Goal: Task Accomplishment & Management: Use online tool/utility

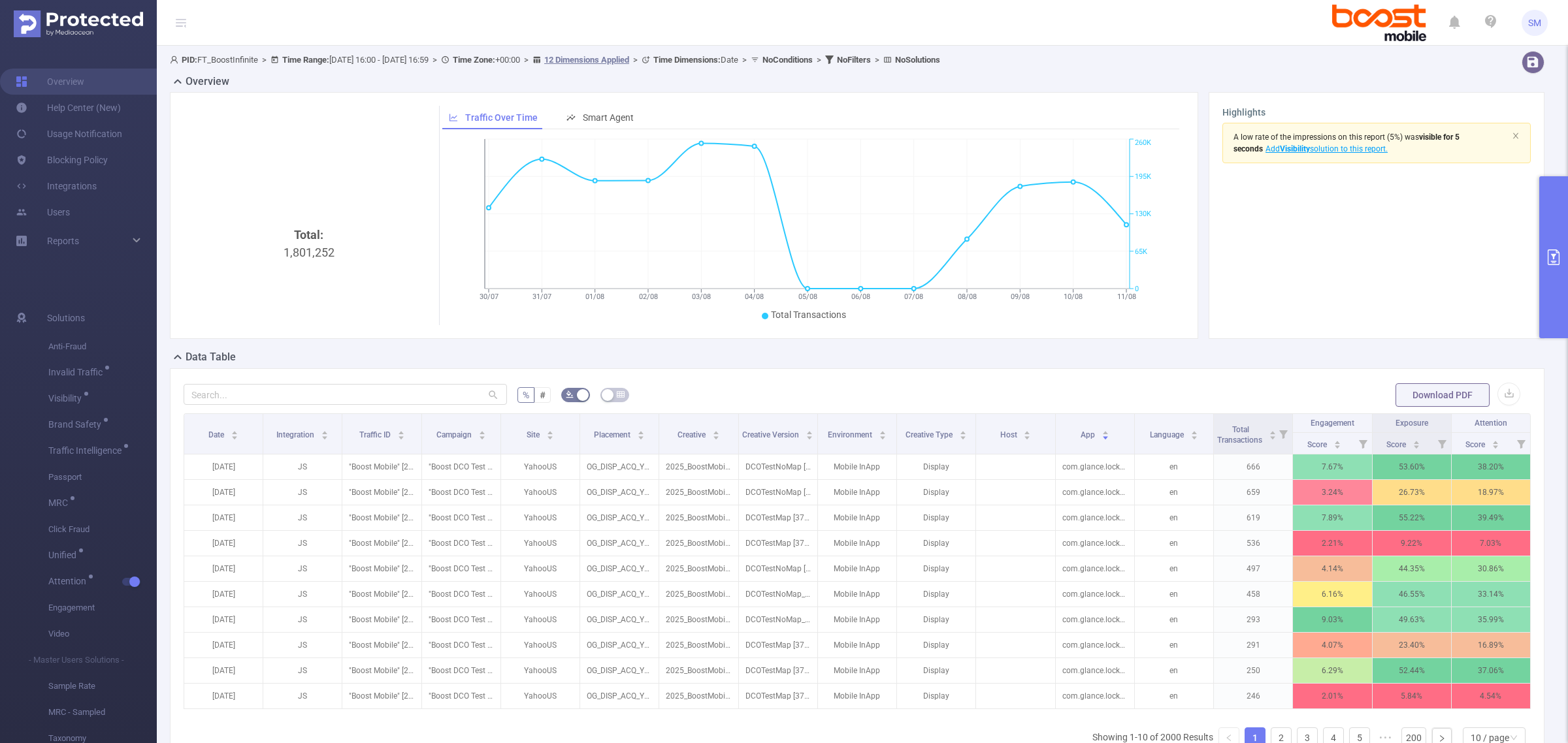
click at [1555, 256] on icon "primary" at bounding box center [1553, 257] width 16 height 16
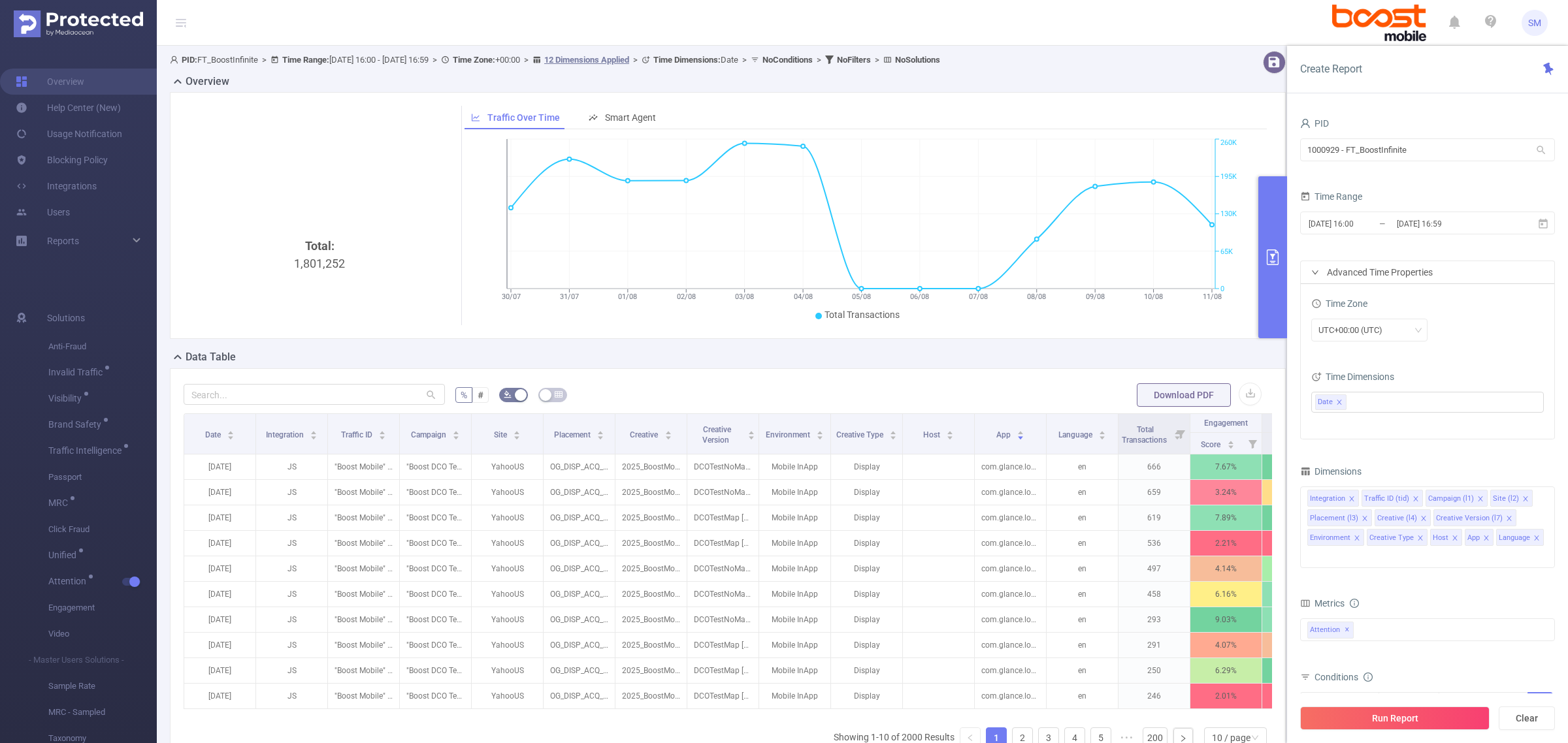
drag, startPoint x: 1485, startPoint y: 222, endPoint x: 1252, endPoint y: 234, distance: 233.3
click at [1252, 234] on section "PID: FT_BoostInfinite > Time Range: 2025-07-30 16:00 - 2025-08-11 16:59 > Time …" at bounding box center [862, 434] width 1411 height 778
drag, startPoint x: 1421, startPoint y: 152, endPoint x: 1254, endPoint y: 137, distance: 167.7
click at [1254, 137] on section "PID: FT_BoostInfinite > Time Range: 2025-07-30 16:00 - 2025-08-11 16:59 > Time …" at bounding box center [862, 434] width 1411 height 778
type input "ibm"
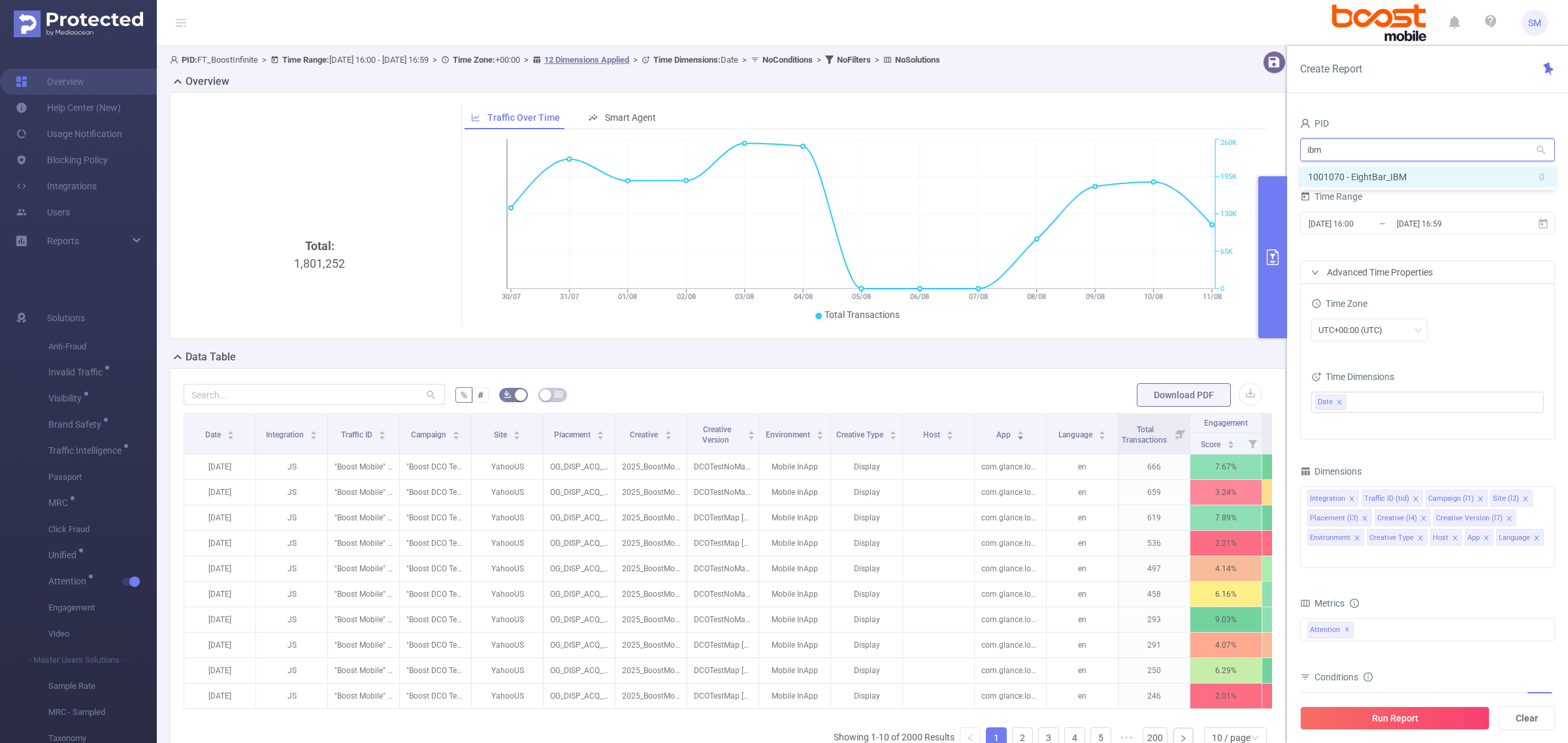
click at [1379, 174] on li "1001070 - EightBar_IBM 0" at bounding box center [1427, 176] width 255 height 21
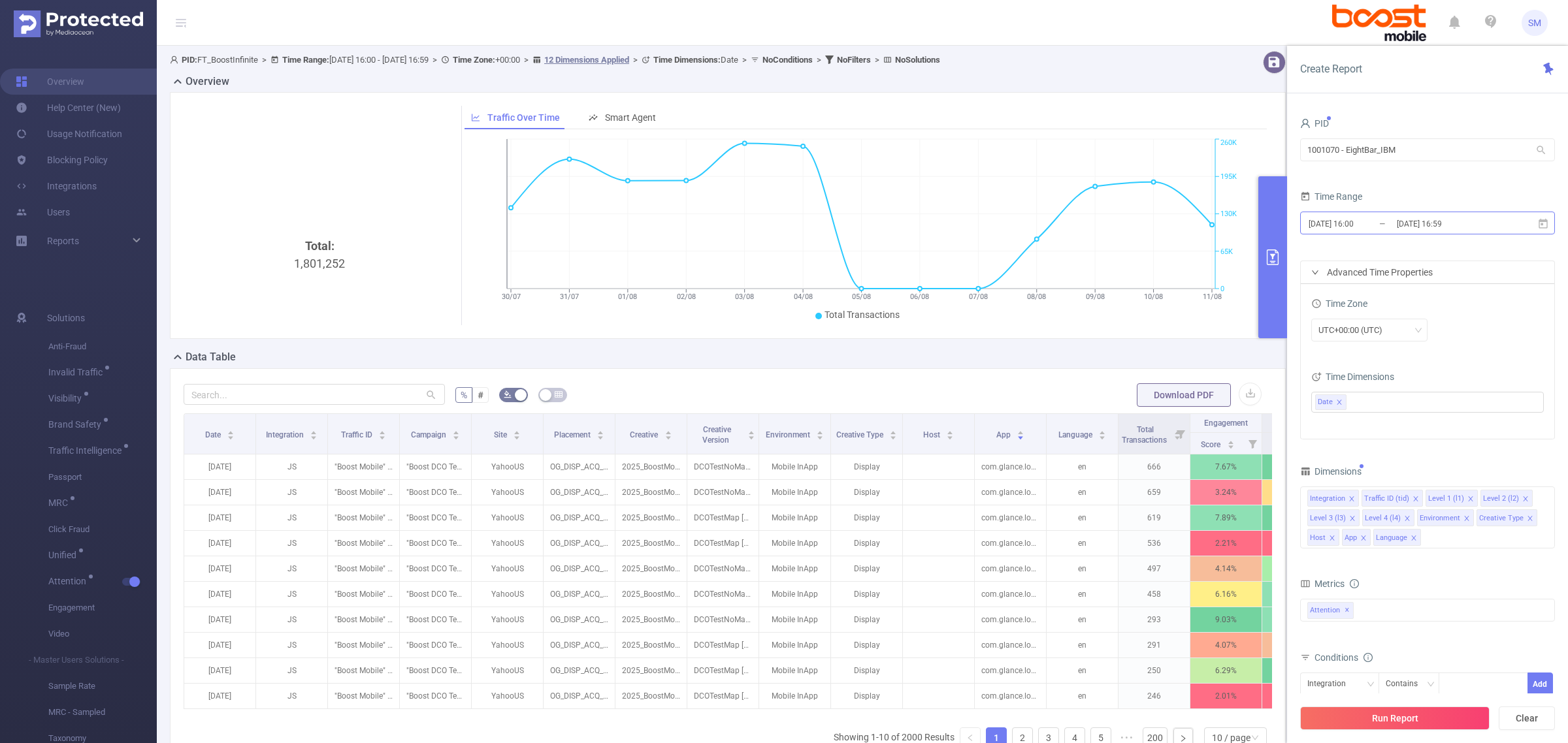
click at [1383, 222] on input "[DATE] 16:00" at bounding box center [1360, 223] width 105 height 18
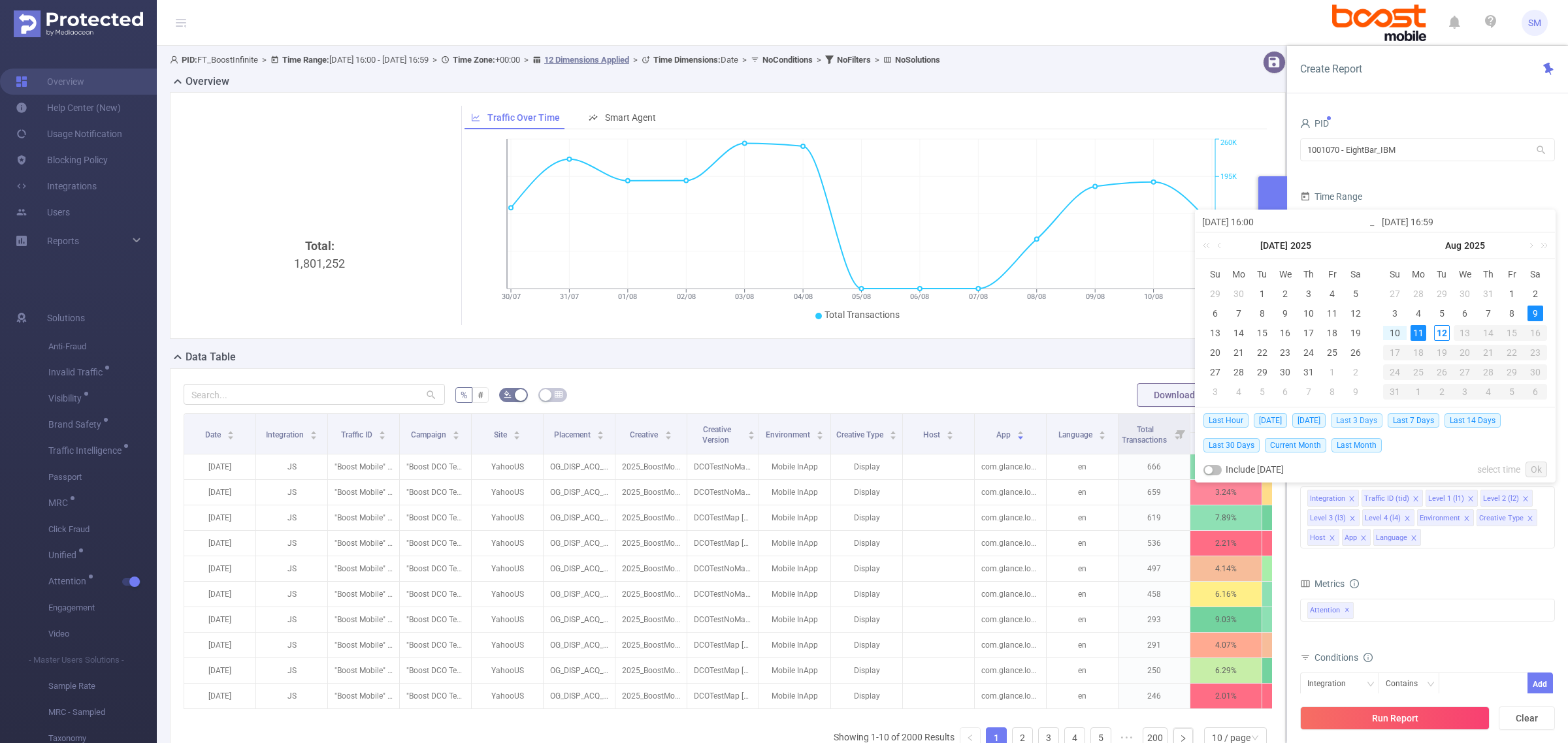
click at [1360, 417] on span "Last 3 Days" at bounding box center [1356, 420] width 51 height 14
type input "[DATE] 00:00"
type input "[DATE] 23:59"
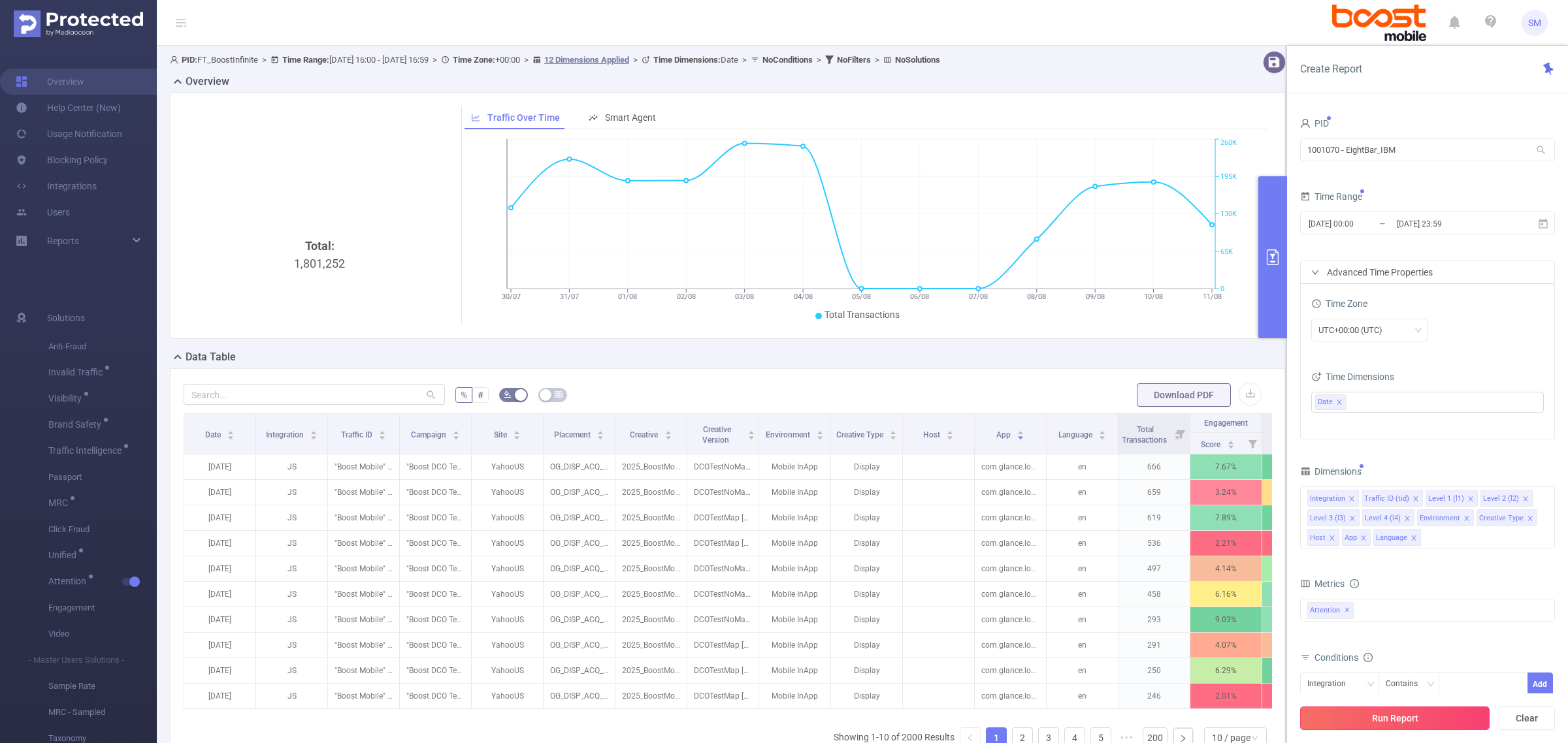
click at [1428, 715] on button "Run Report" at bounding box center [1394, 719] width 189 height 24
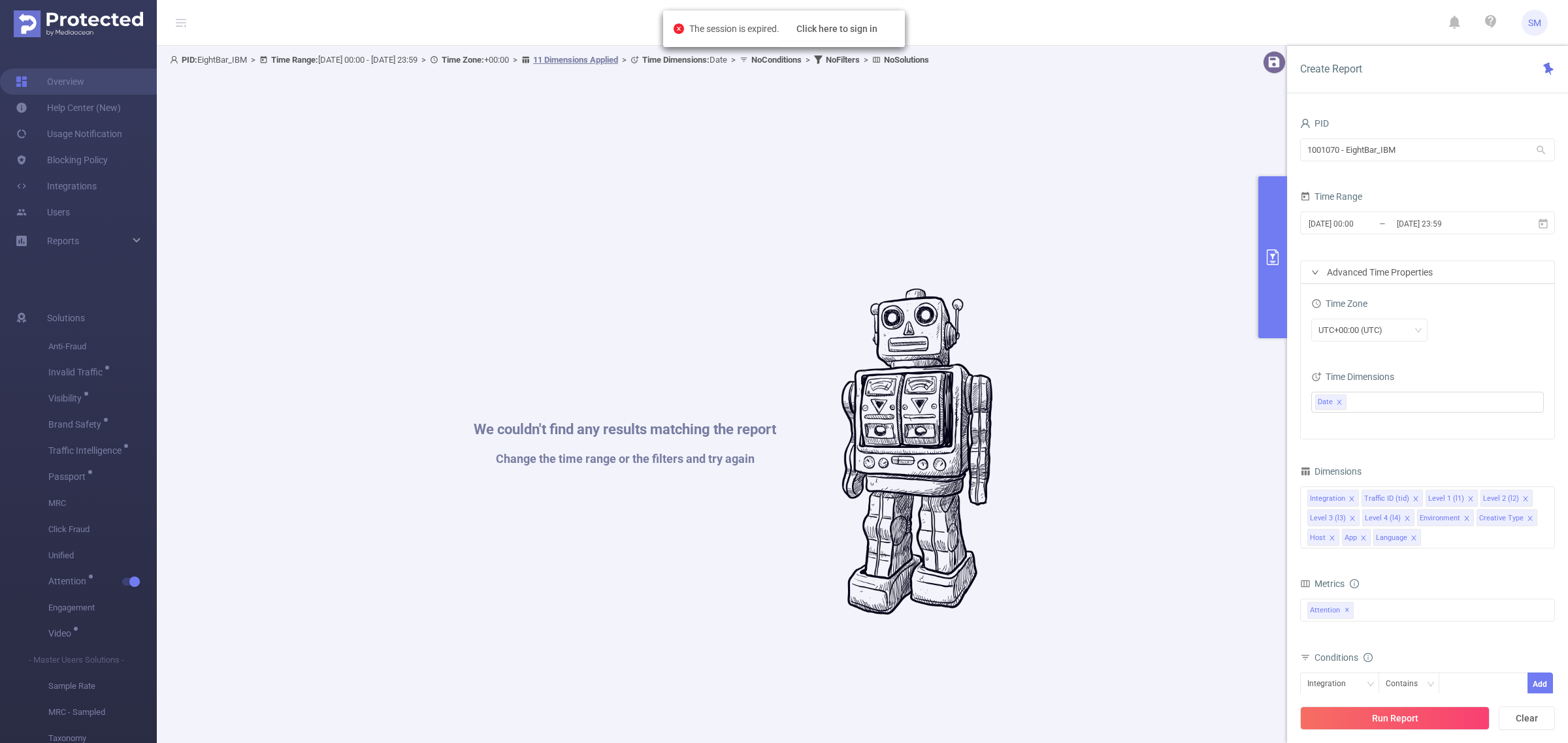
click at [750, 36] on div "The session is expired. Click here to sign in" at bounding box center [784, 29] width 221 height 24
click at [808, 36] on button "Click here to sign in" at bounding box center [836, 29] width 115 height 24
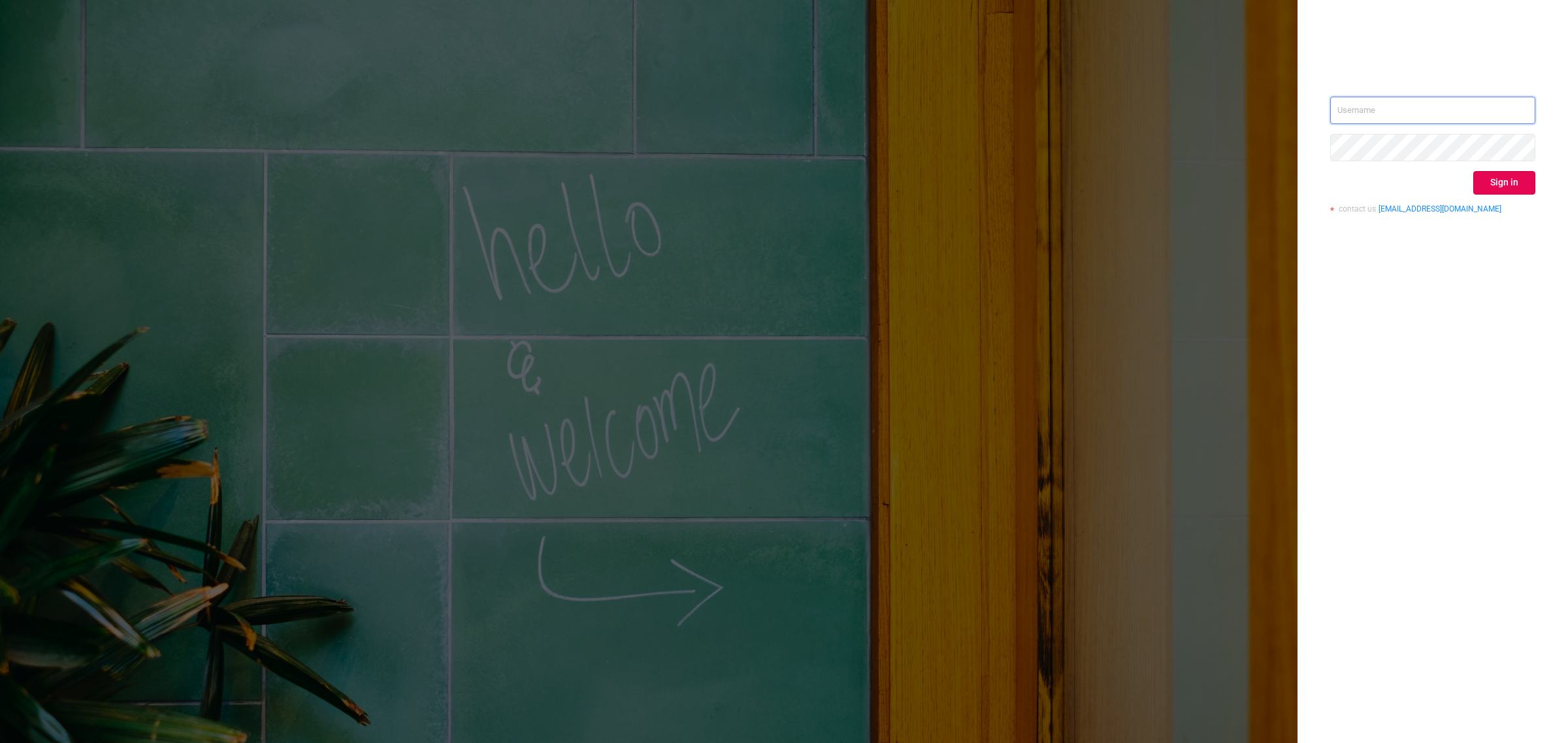
type input "[PERSON_NAME][EMAIL_ADDRESS][DOMAIN_NAME]"
click at [1501, 187] on button "Sign in" at bounding box center [1505, 183] width 62 height 24
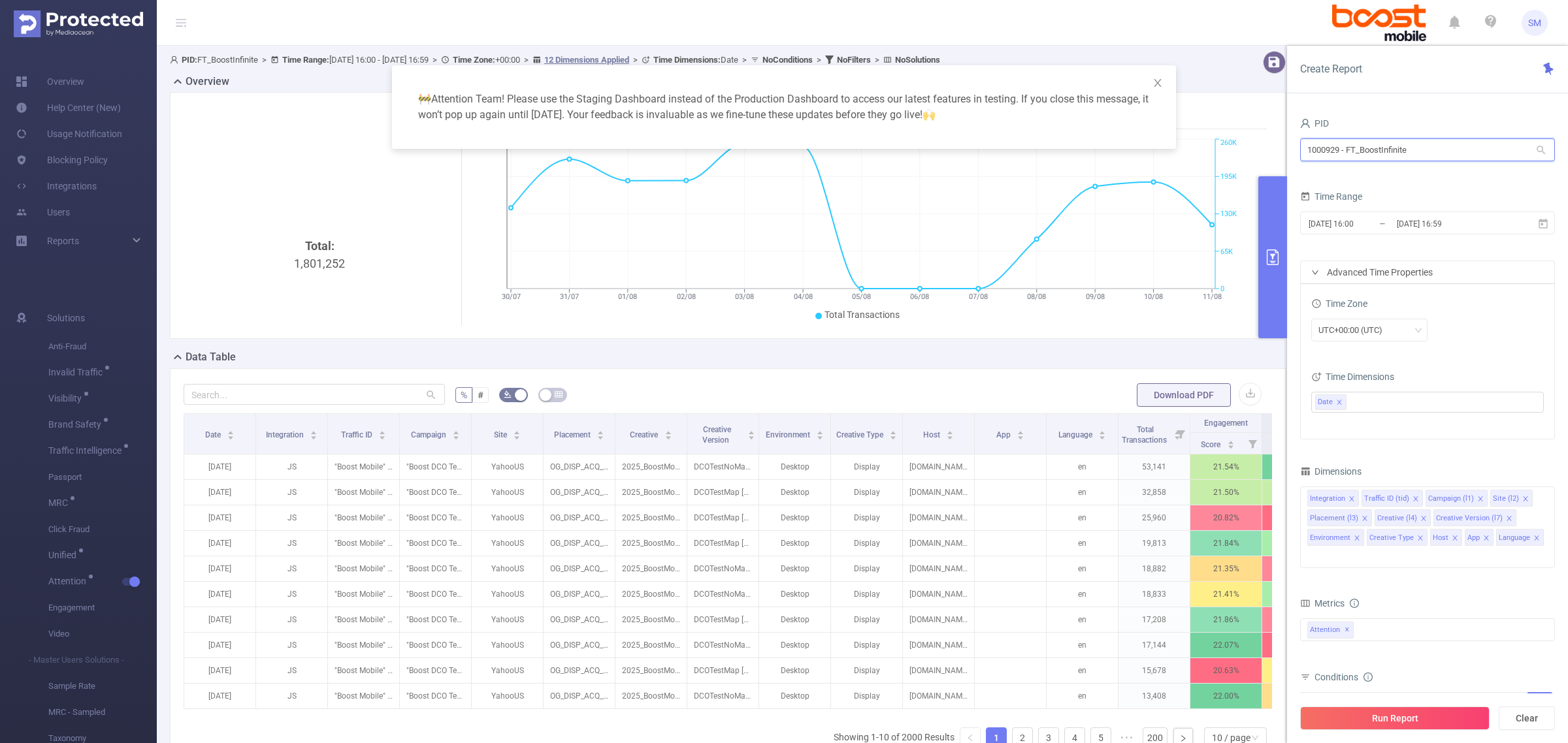
click at [1425, 143] on input "1000929 - FT_BoostInfinite" at bounding box center [1427, 149] width 255 height 23
drag, startPoint x: 1432, startPoint y: 148, endPoint x: 1184, endPoint y: 144, distance: 248.0
click at [1184, 144] on body "SM Overview Help Center (New) Usage Notification Blocking Policy Integrations U…" at bounding box center [784, 371] width 1568 height 743
type input "ibm"
click at [1353, 172] on li "1001070 - EightBar_IBM 0" at bounding box center [1427, 176] width 255 height 21
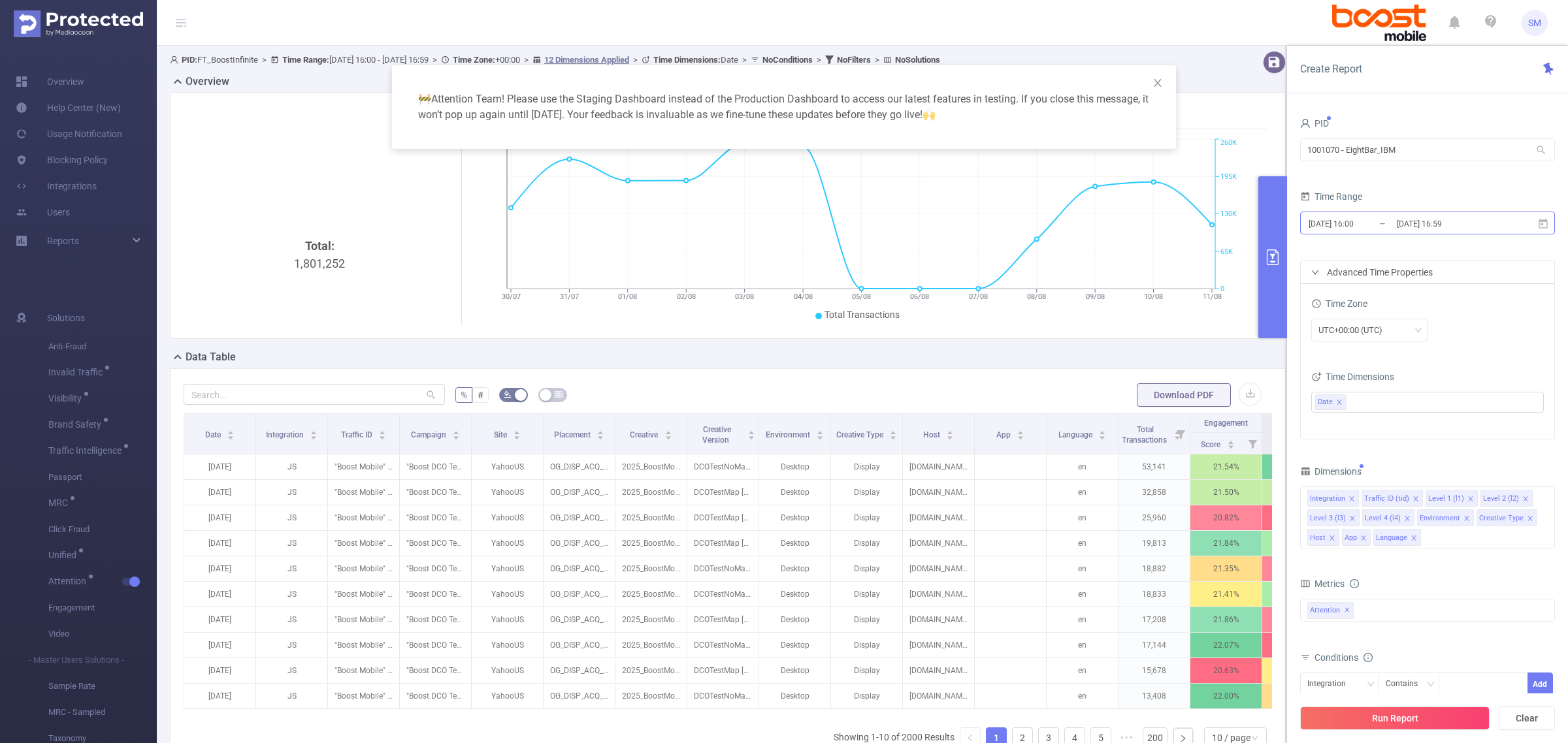
click at [1380, 222] on input "[DATE] 16:00" at bounding box center [1360, 223] width 105 height 18
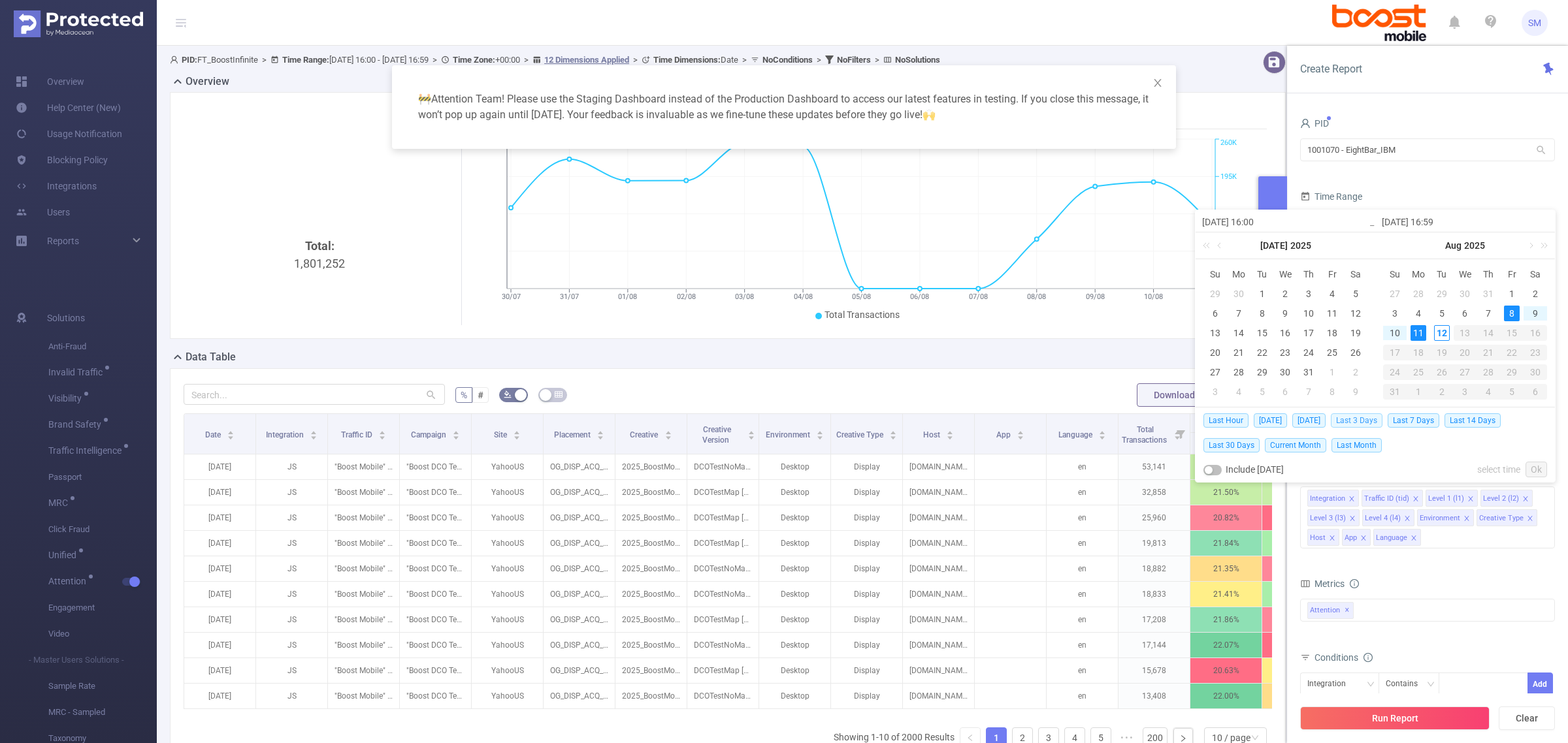
click at [1372, 424] on span "Last 3 Days" at bounding box center [1356, 420] width 51 height 14
type input "[DATE] 00:00"
type input "[DATE] 23:59"
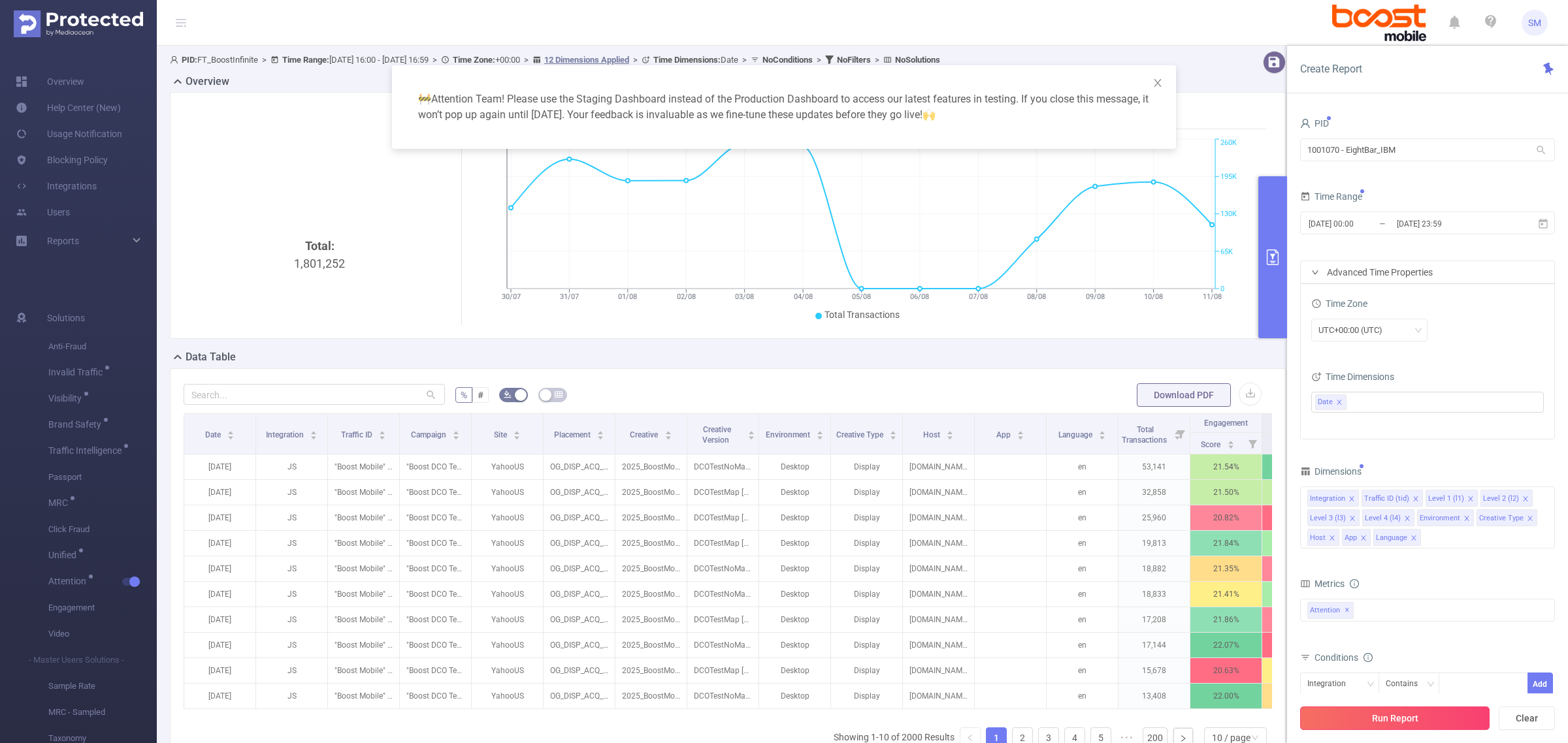
click at [1456, 719] on button "Run Report" at bounding box center [1394, 719] width 189 height 24
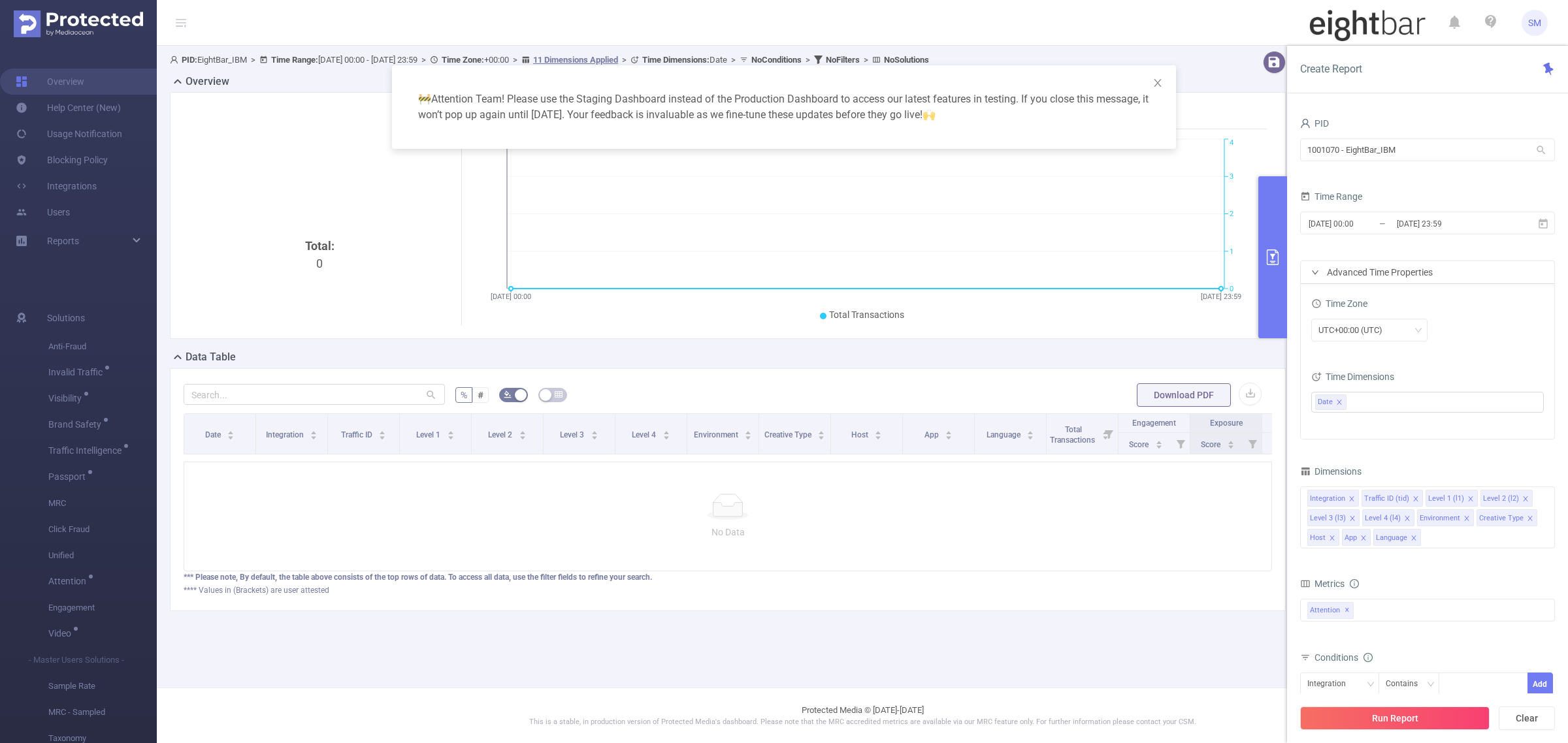
click at [371, 541] on div "🚧 Attention Team! Please use the Staging Dashboard instead of the Production Da…" at bounding box center [784, 371] width 1568 height 743
